Goal: Task Accomplishment & Management: Manage account settings

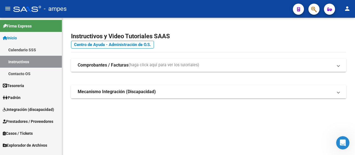
click at [344, 7] on mat-icon "person" at bounding box center [346, 8] width 7 height 7
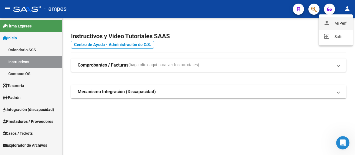
click at [336, 24] on button "person Mi Perfil" at bounding box center [336, 23] width 34 height 13
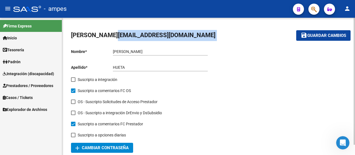
drag, startPoint x: 112, startPoint y: 35, endPoint x: 307, endPoint y: 37, distance: 194.2
click at [306, 38] on mat-toolbar "[PERSON_NAME][EMAIL_ADDRESS][DOMAIN_NAME] save Guardar cambios" at bounding box center [208, 36] width 275 height 18
click at [8, 8] on mat-icon "menu" at bounding box center [7, 8] width 7 height 7
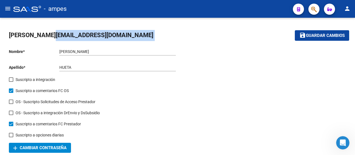
click at [8, 8] on mat-icon "menu" at bounding box center [7, 8] width 7 height 7
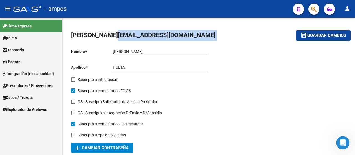
click at [330, 7] on icon "button" at bounding box center [329, 9] width 5 height 4
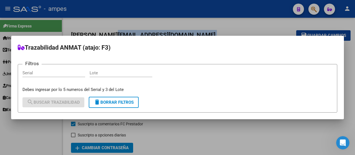
click at [255, 25] on div at bounding box center [177, 77] width 355 height 155
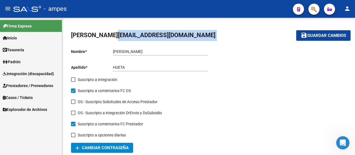
click at [25, 111] on span "Explorador de Archivos" at bounding box center [25, 109] width 44 height 6
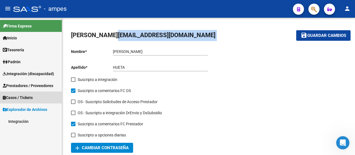
click at [30, 97] on span "Casos / Tickets" at bounding box center [18, 97] width 30 height 6
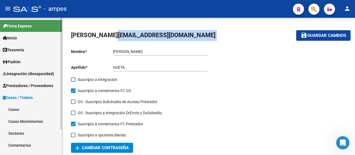
click at [36, 81] on link "Prestadores / Proveedores" at bounding box center [31, 85] width 62 height 12
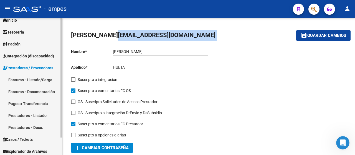
scroll to position [20, 0]
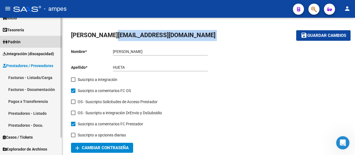
click at [35, 42] on link "Padrón" at bounding box center [31, 42] width 62 height 12
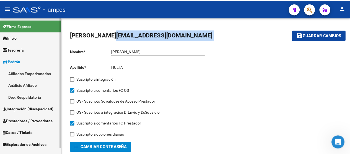
scroll to position [0, 0]
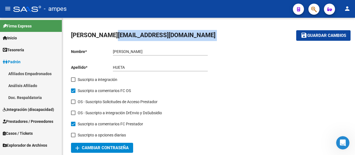
click at [29, 51] on link "Tesorería" at bounding box center [31, 50] width 62 height 12
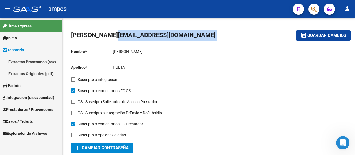
click at [33, 40] on link "Inicio" at bounding box center [31, 38] width 62 height 12
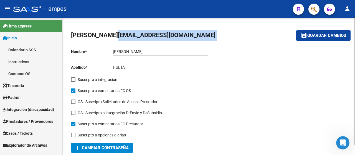
drag, startPoint x: 147, startPoint y: 35, endPoint x: 72, endPoint y: 34, distance: 74.5
click at [72, 34] on mat-toolbar-row "[PERSON_NAME][EMAIL_ADDRESS][DOMAIN_NAME]" at bounding box center [172, 36] width 203 height 18
click at [109, 33] on span "[PERSON_NAME][EMAIL_ADDRESS][DOMAIN_NAME]" at bounding box center [143, 35] width 144 height 7
drag, startPoint x: 79, startPoint y: 38, endPoint x: 171, endPoint y: 31, distance: 92.8
click at [175, 31] on mat-toolbar-row "[PERSON_NAME][EMAIL_ADDRESS][DOMAIN_NAME]" at bounding box center [172, 36] width 203 height 18
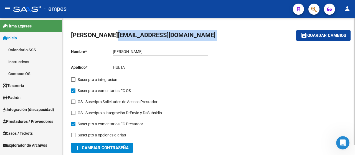
click at [171, 31] on mat-toolbar-row "[PERSON_NAME][EMAIL_ADDRESS][DOMAIN_NAME]" at bounding box center [172, 36] width 203 height 18
click at [349, 8] on mat-icon "person" at bounding box center [346, 8] width 7 height 7
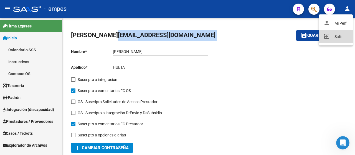
click at [337, 35] on button "exit_to_app Salir" at bounding box center [336, 36] width 34 height 13
